Goal: Check status: Check status

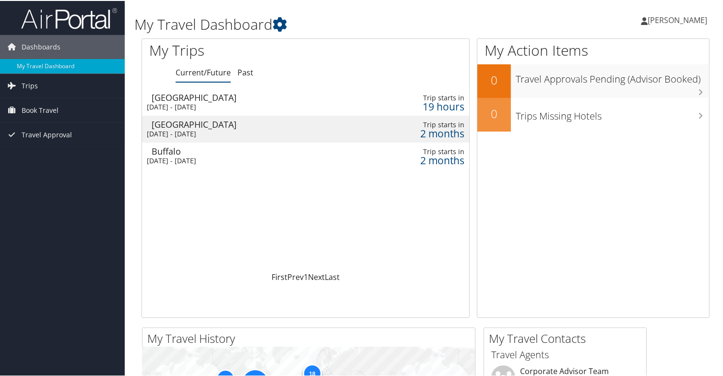
click at [184, 102] on div "Tue 9 Sep 2025 - Thu 11 Sep 2025" at bounding box center [253, 106] width 213 height 9
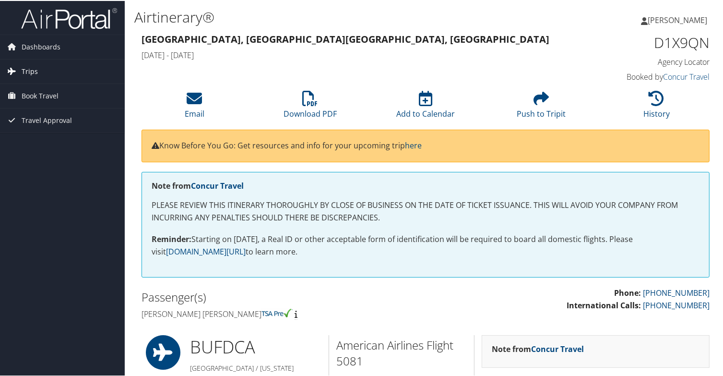
click at [28, 66] on span "Trips" at bounding box center [30, 71] width 16 height 24
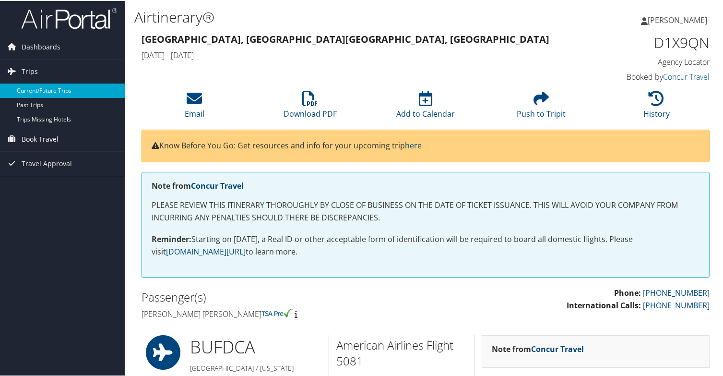
click at [45, 88] on link "Current/Future Trips" at bounding box center [62, 90] width 125 height 14
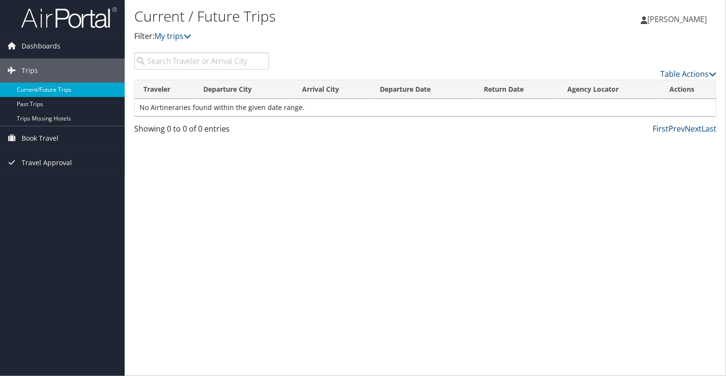
click at [61, 89] on link "Current/Future Trips" at bounding box center [62, 90] width 125 height 14
click at [32, 68] on span "Trips" at bounding box center [30, 71] width 16 height 24
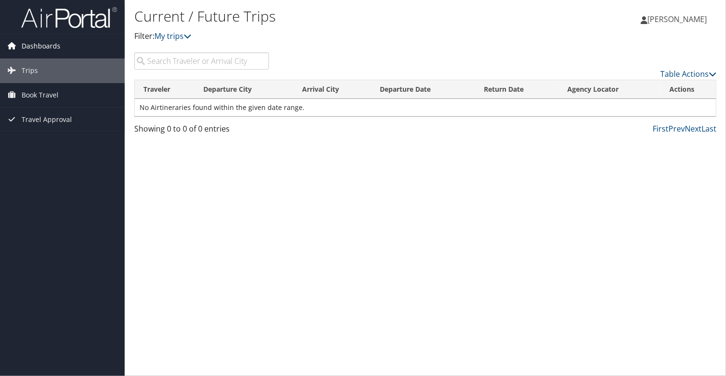
click at [49, 46] on span "Dashboards" at bounding box center [41, 46] width 39 height 24
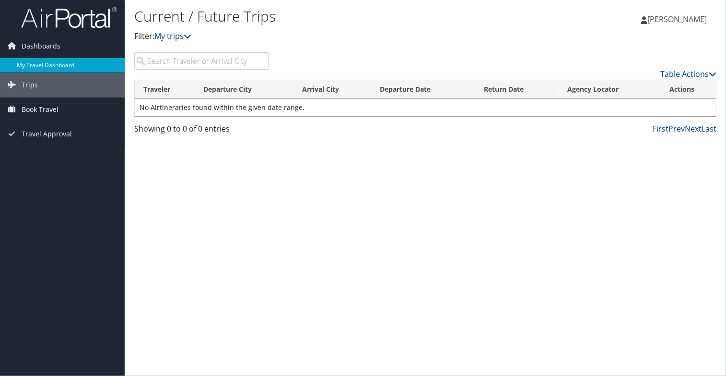
click at [36, 59] on link "My Travel Dashboard" at bounding box center [62, 65] width 125 height 14
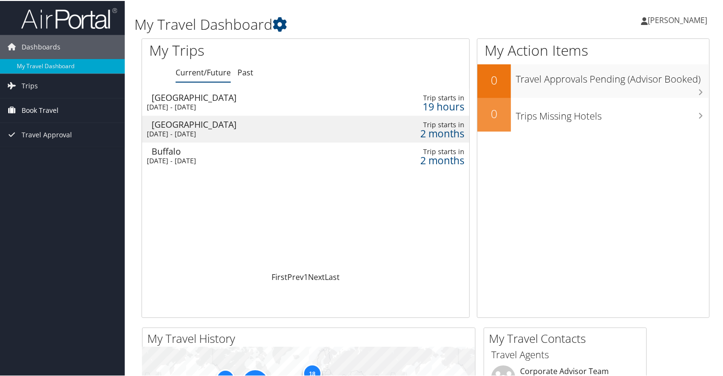
click at [50, 107] on span "Book Travel" at bounding box center [40, 109] width 37 height 24
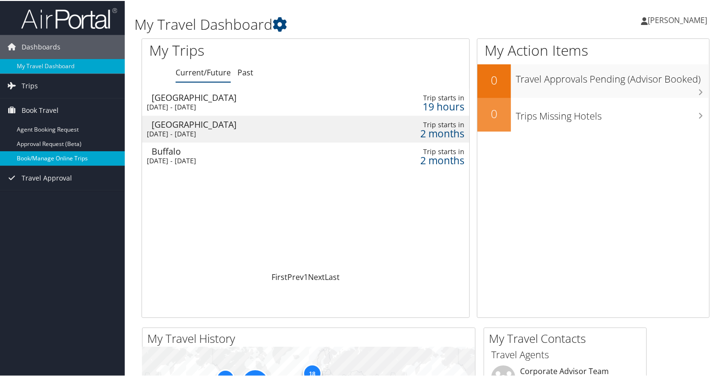
click at [68, 159] on link "Book/Manage Online Trips" at bounding box center [62, 157] width 125 height 14
